Goal: Navigation & Orientation: Understand site structure

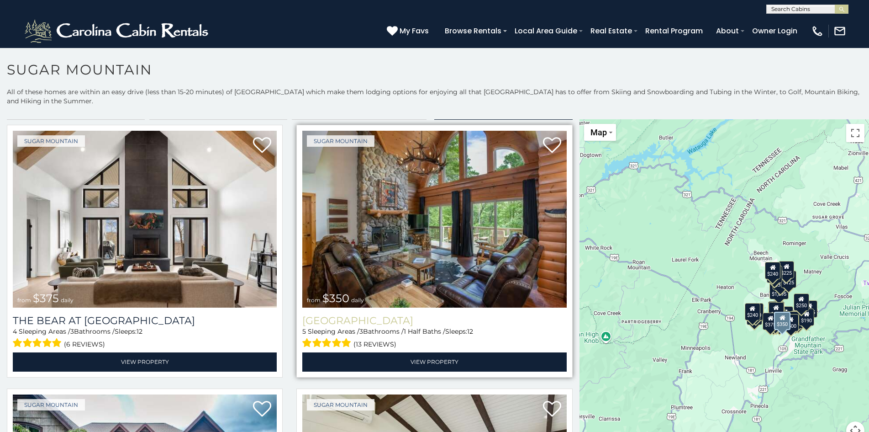
scroll to position [20, 0]
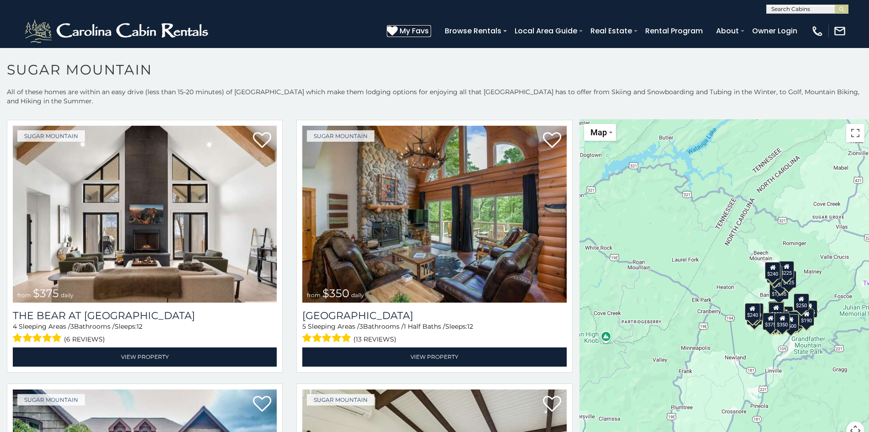
click at [403, 26] on span "My Favs" at bounding box center [414, 30] width 29 height 11
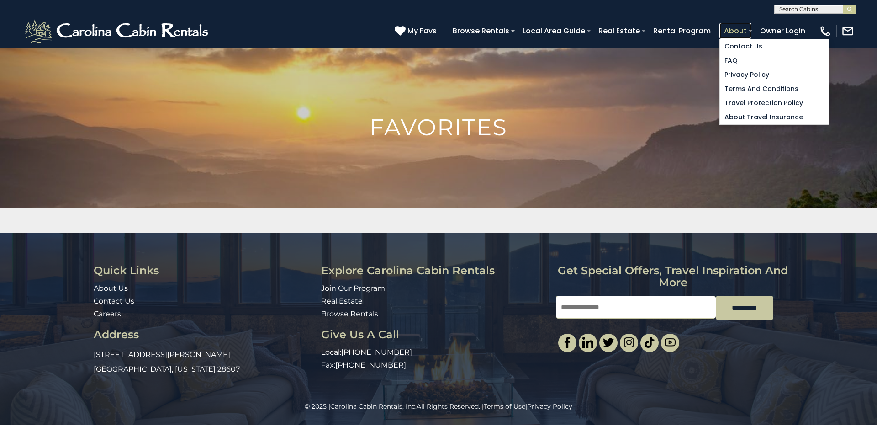
click at [722, 25] on link "About" at bounding box center [735, 31] width 32 height 16
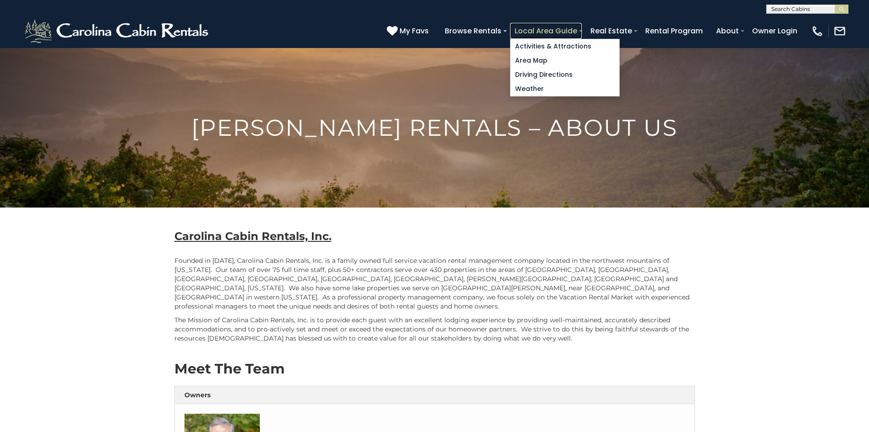
click at [512, 27] on link "Local Area Guide" at bounding box center [546, 31] width 72 height 16
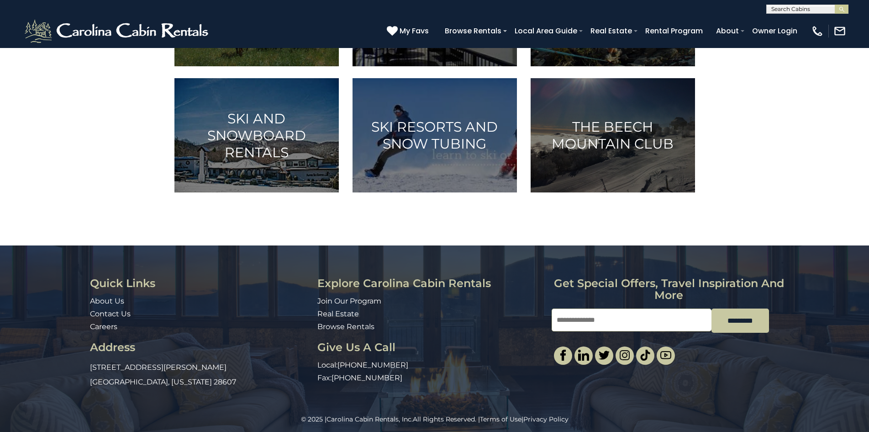
scroll to position [600, 0]
